Goal: Information Seeking & Learning: Learn about a topic

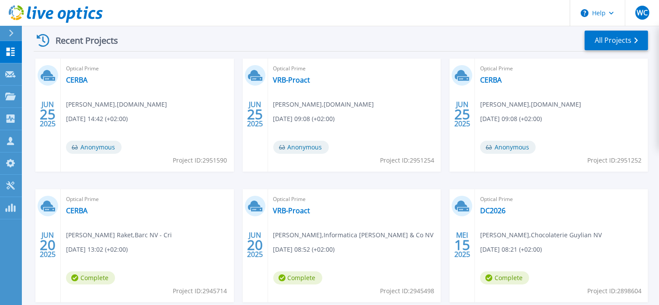
scroll to position [175, 0]
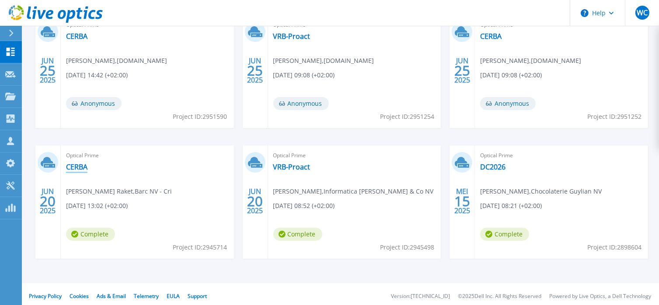
click at [84, 165] on link "CERBA" at bounding box center [76, 167] width 21 height 9
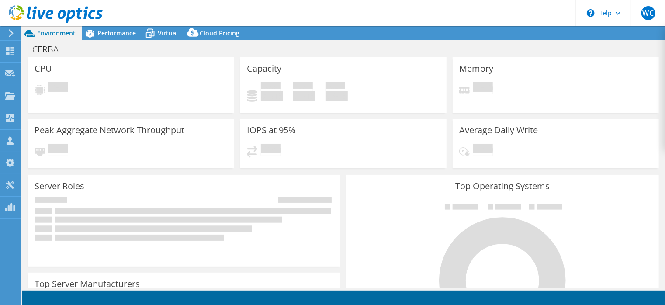
select select "EUFrankfurt"
select select "EUR"
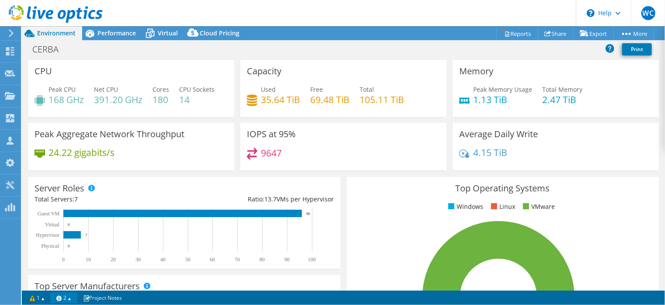
click at [69, 300] on link "2" at bounding box center [63, 297] width 27 height 11
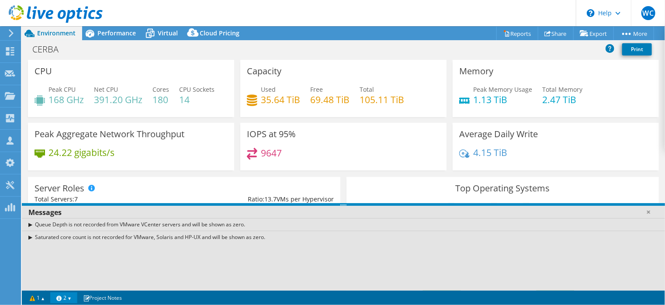
click at [72, 294] on link "2" at bounding box center [63, 297] width 27 height 11
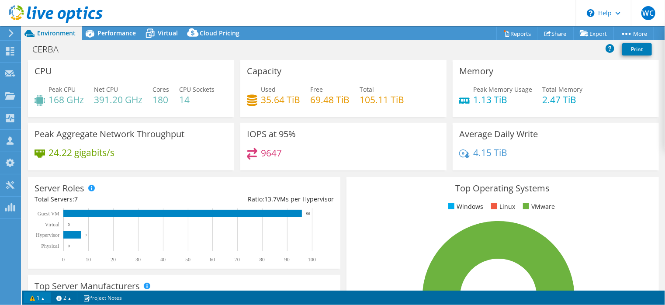
click at [45, 299] on link "1" at bounding box center [37, 297] width 27 height 11
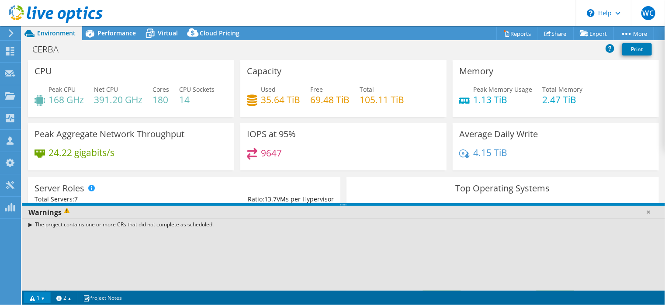
click at [45, 299] on link "1" at bounding box center [37, 297] width 27 height 11
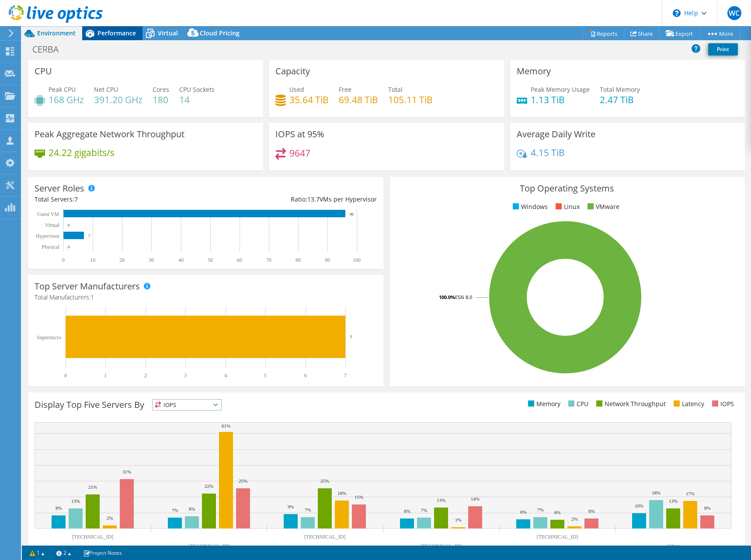
click at [111, 30] on span "Performance" at bounding box center [116, 33] width 38 height 8
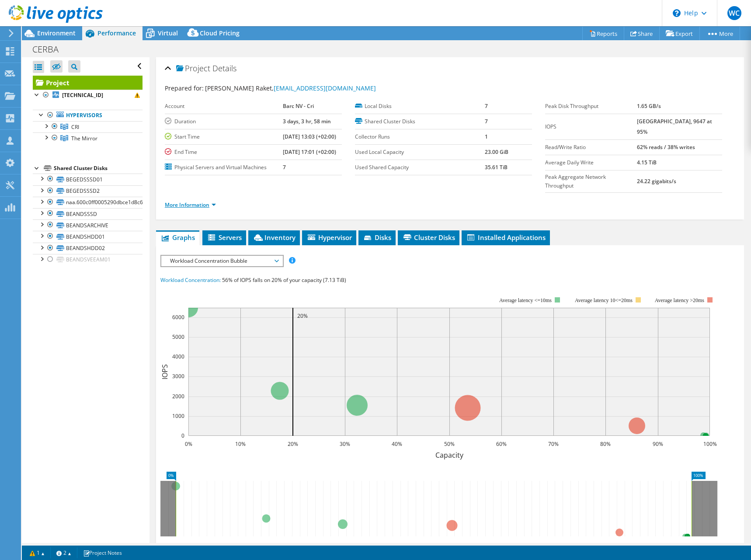
click at [210, 201] on link "More Information" at bounding box center [190, 204] width 51 height 7
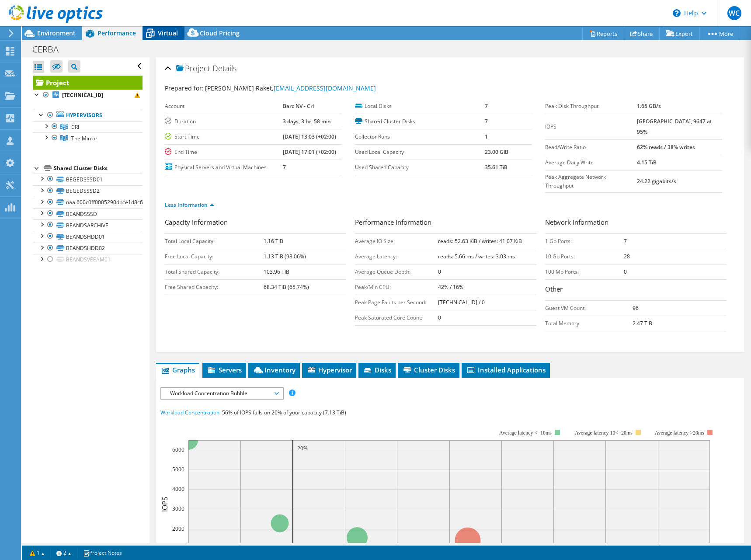
click at [168, 30] on span "Virtual" at bounding box center [168, 33] width 20 height 8
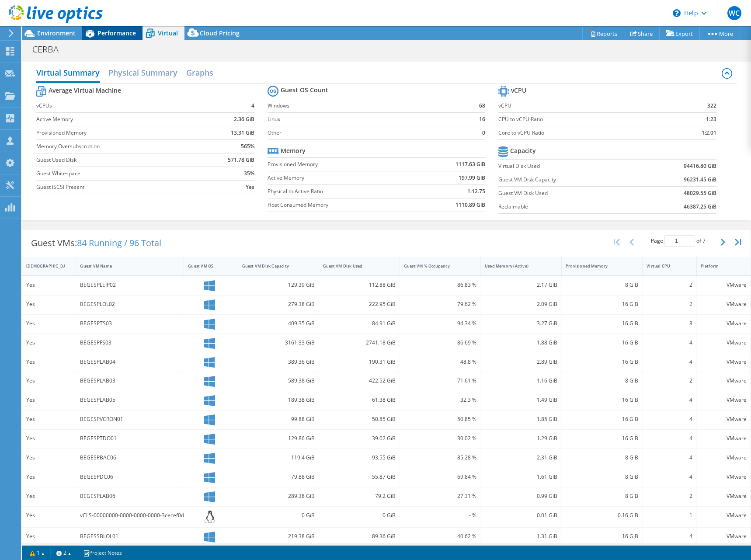
click at [115, 33] on span "Performance" at bounding box center [116, 33] width 38 height 8
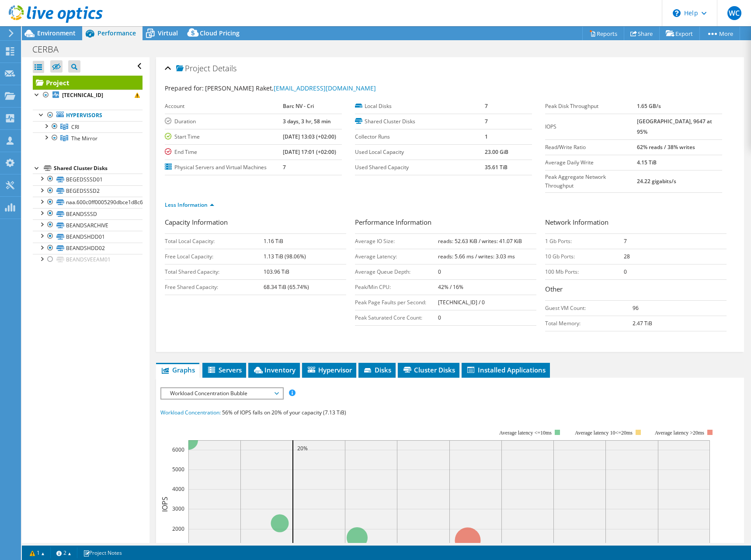
click at [275, 305] on span "Workload Concentration Bubble" at bounding box center [222, 393] width 112 height 10
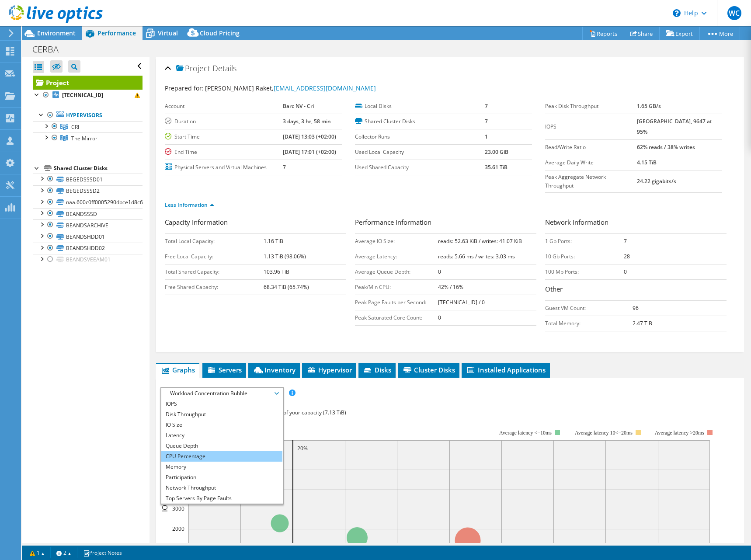
click at [217, 305] on li "CPU Percentage" at bounding box center [221, 456] width 121 height 10
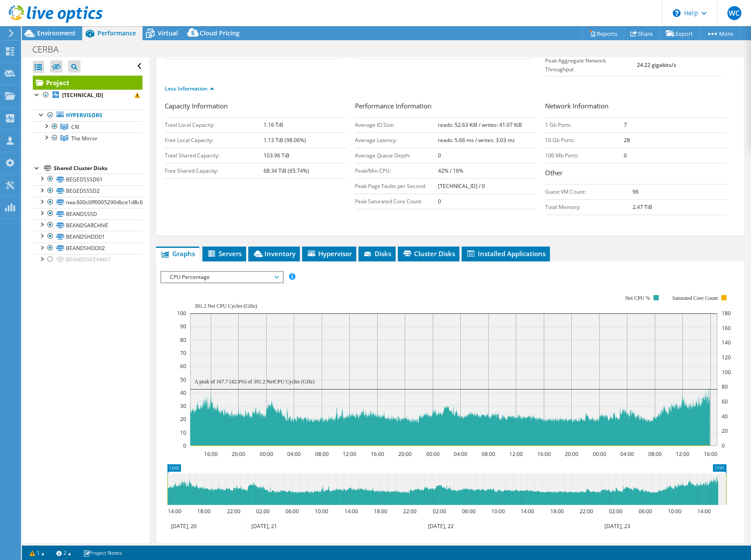
scroll to position [131, 0]
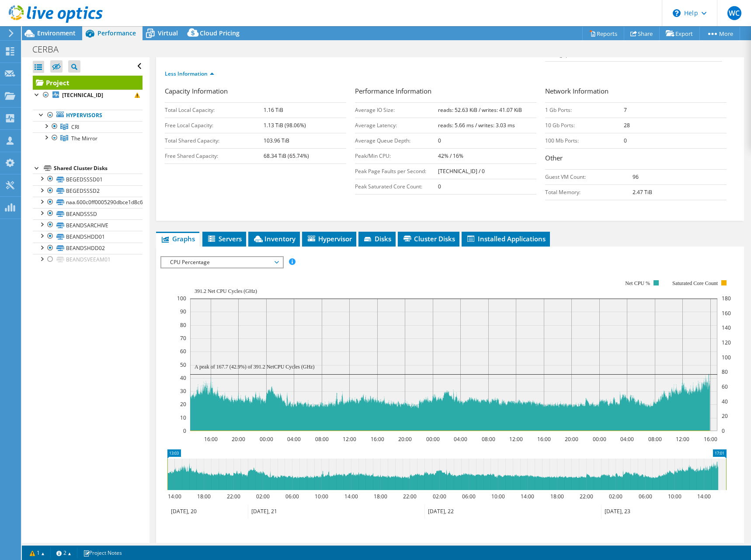
click at [223, 257] on span "CPU Percentage" at bounding box center [222, 262] width 112 height 10
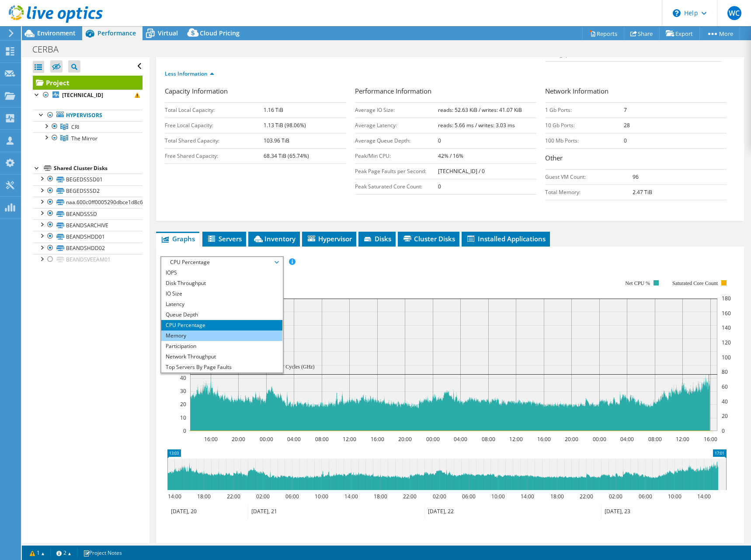
click at [234, 305] on li "Memory" at bounding box center [221, 335] width 121 height 10
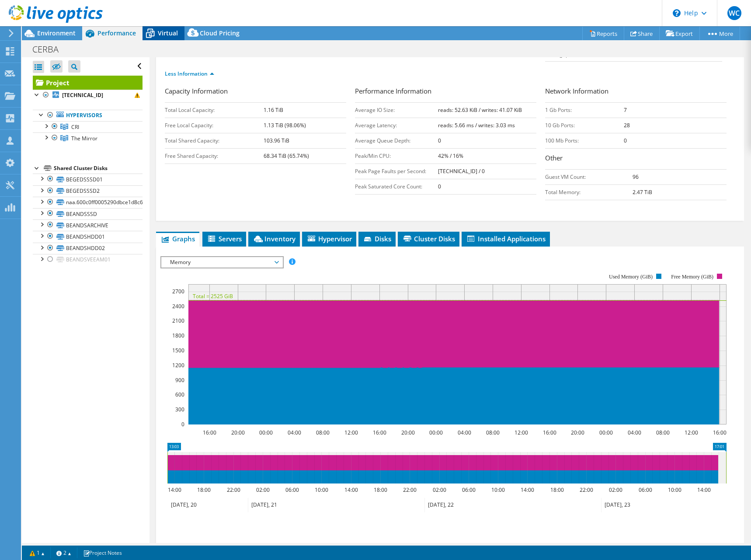
click at [168, 29] on span "Virtual" at bounding box center [168, 33] width 20 height 8
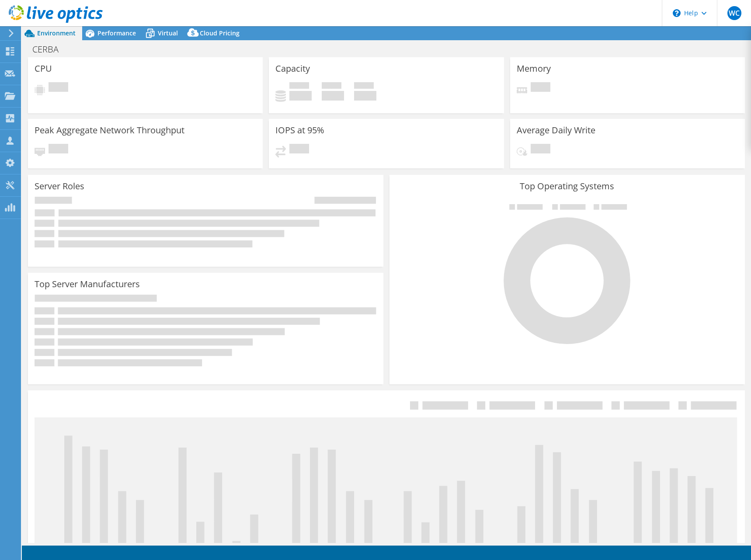
select select "USD"
select select "EUFrankfurt"
select select "EUR"
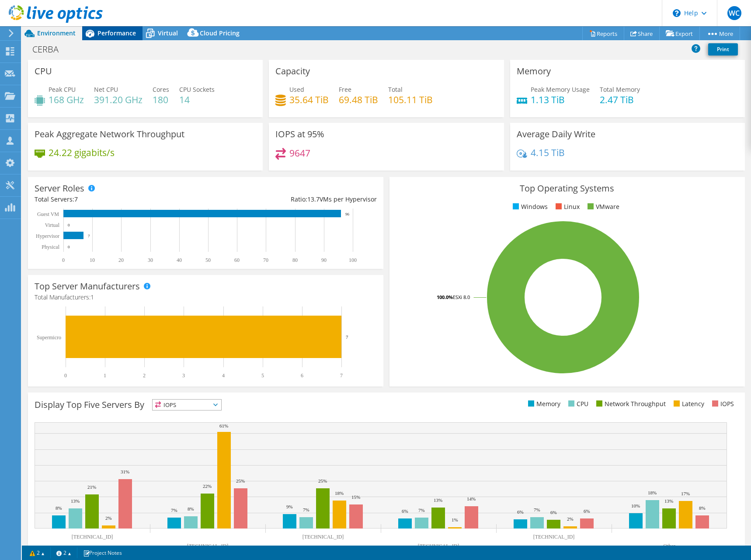
click at [107, 38] on div "Performance" at bounding box center [112, 33] width 60 height 14
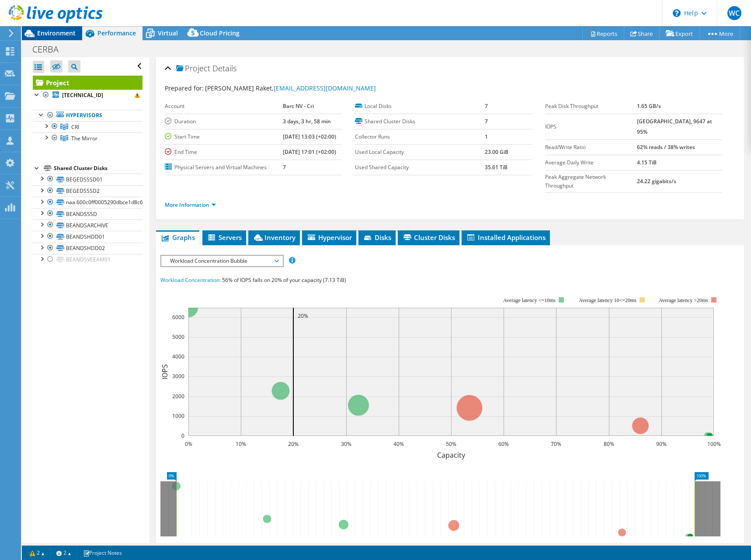
drag, startPoint x: 56, startPoint y: 34, endPoint x: 56, endPoint y: 40, distance: 5.7
click at [56, 36] on span "Environment" at bounding box center [56, 33] width 38 height 8
